Goal: Information Seeking & Learning: Learn about a topic

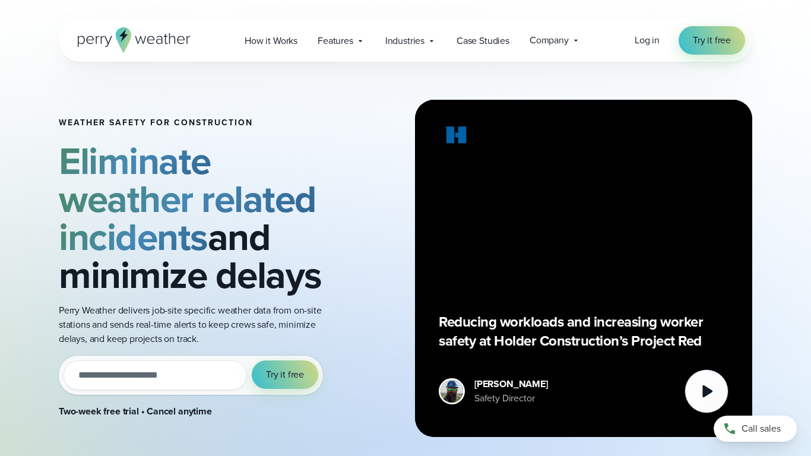
click at [193, 379] on input "email" at bounding box center [154, 375] width 183 height 30
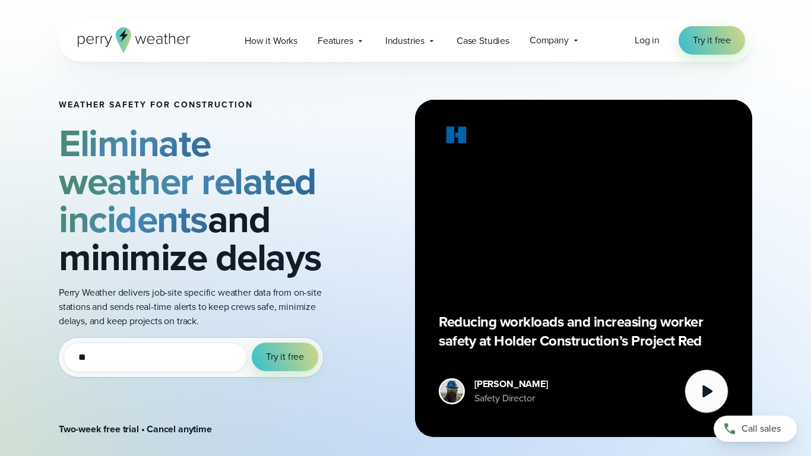
type input "*"
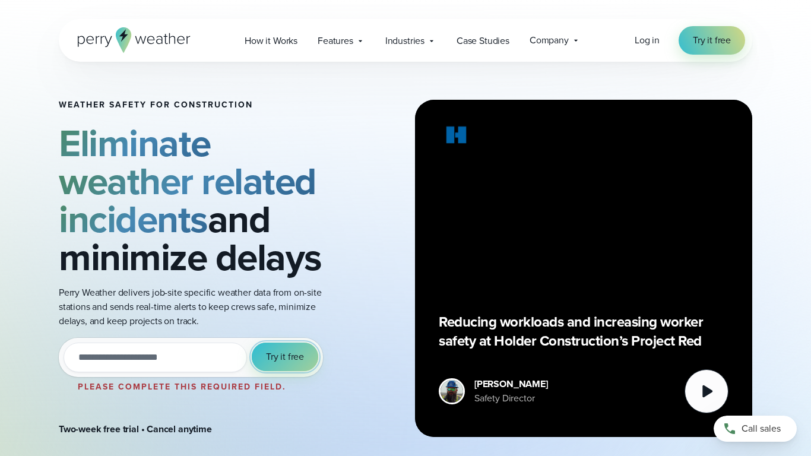
click at [293, 346] on button "Try it free" at bounding box center [285, 356] width 66 height 28
click at [290, 353] on span "Try it free" at bounding box center [285, 357] width 38 height 14
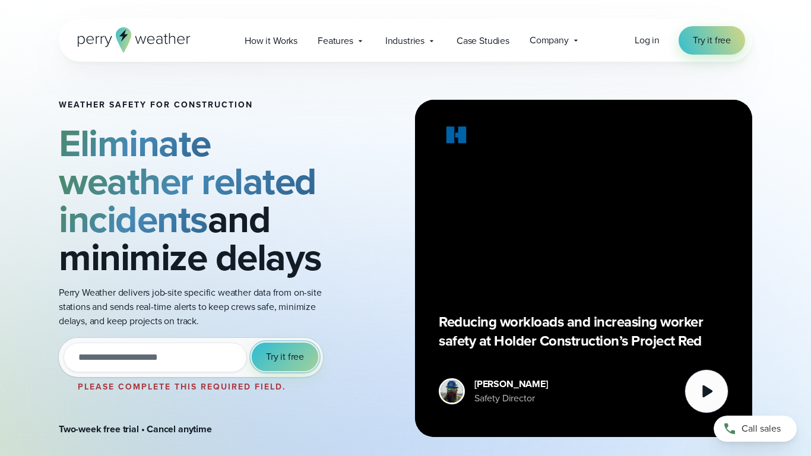
click at [290, 353] on span "Try it free" at bounding box center [285, 357] width 38 height 14
click at [614, 96] on div "Weather safety for Construction Eliminate weather related incidents and minimiz…" at bounding box center [405, 268] width 693 height 413
click at [644, 43] on span "Log in" at bounding box center [646, 40] width 25 height 14
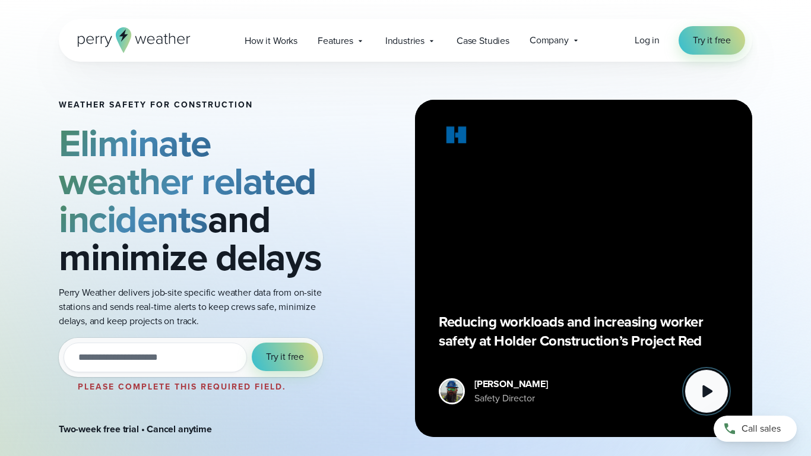
click at [705, 387] on icon at bounding box center [707, 391] width 10 height 12
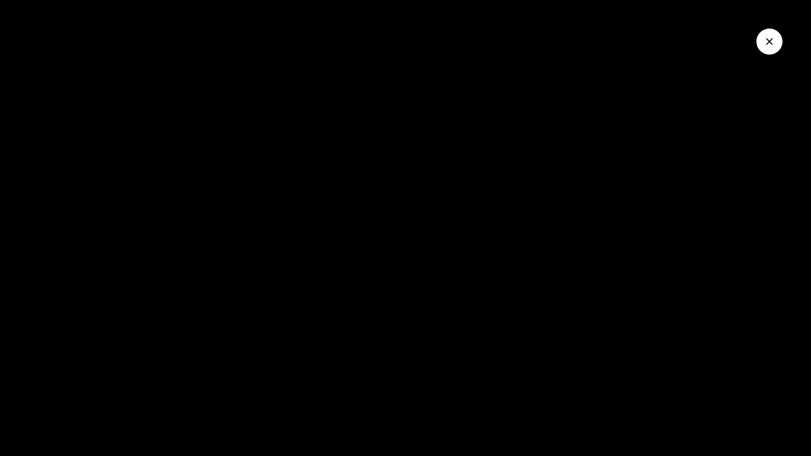
click at [767, 41] on icon "Close Video" at bounding box center [769, 42] width 12 height 12
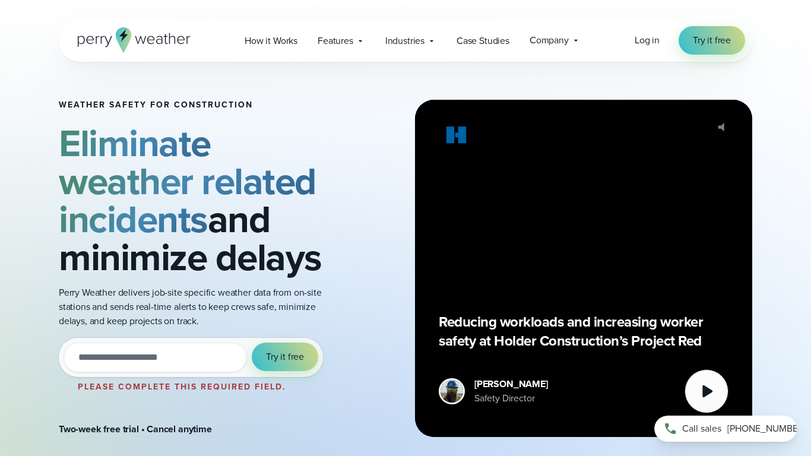
click at [749, 433] on span "[PHONE_NUMBER]" at bounding box center [766, 428] width 79 height 14
click at [703, 394] on icon at bounding box center [707, 391] width 10 height 12
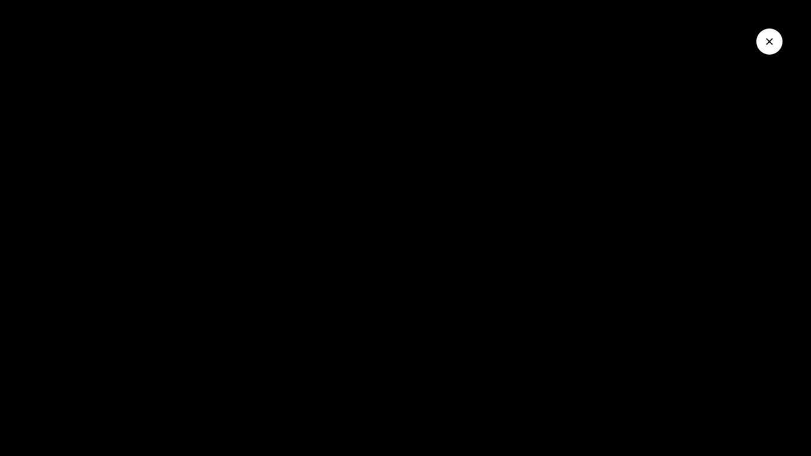
click at [765, 42] on icon "Close Video" at bounding box center [769, 42] width 12 height 12
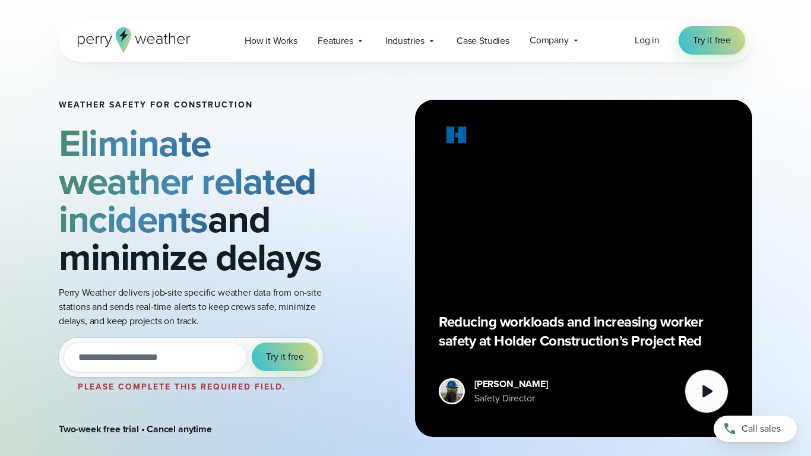
click at [458, 136] on img at bounding box center [457, 136] width 36 height 27
click at [721, 428] on span "Call sales" at bounding box center [701, 428] width 39 height 14
click at [762, 424] on span "[PHONE_NUMBER]" at bounding box center [766, 428] width 79 height 14
click at [398, 34] on span "Industries" at bounding box center [404, 41] width 39 height 14
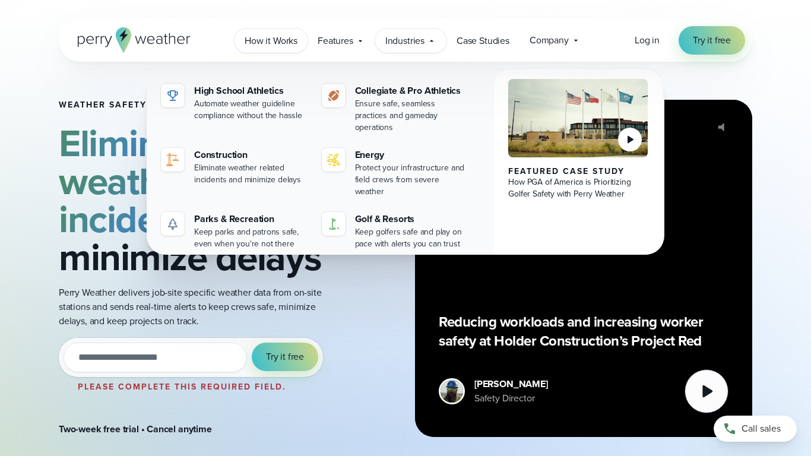
click at [277, 37] on span "How it Works" at bounding box center [270, 41] width 53 height 14
